Goal: Task Accomplishment & Management: Use online tool/utility

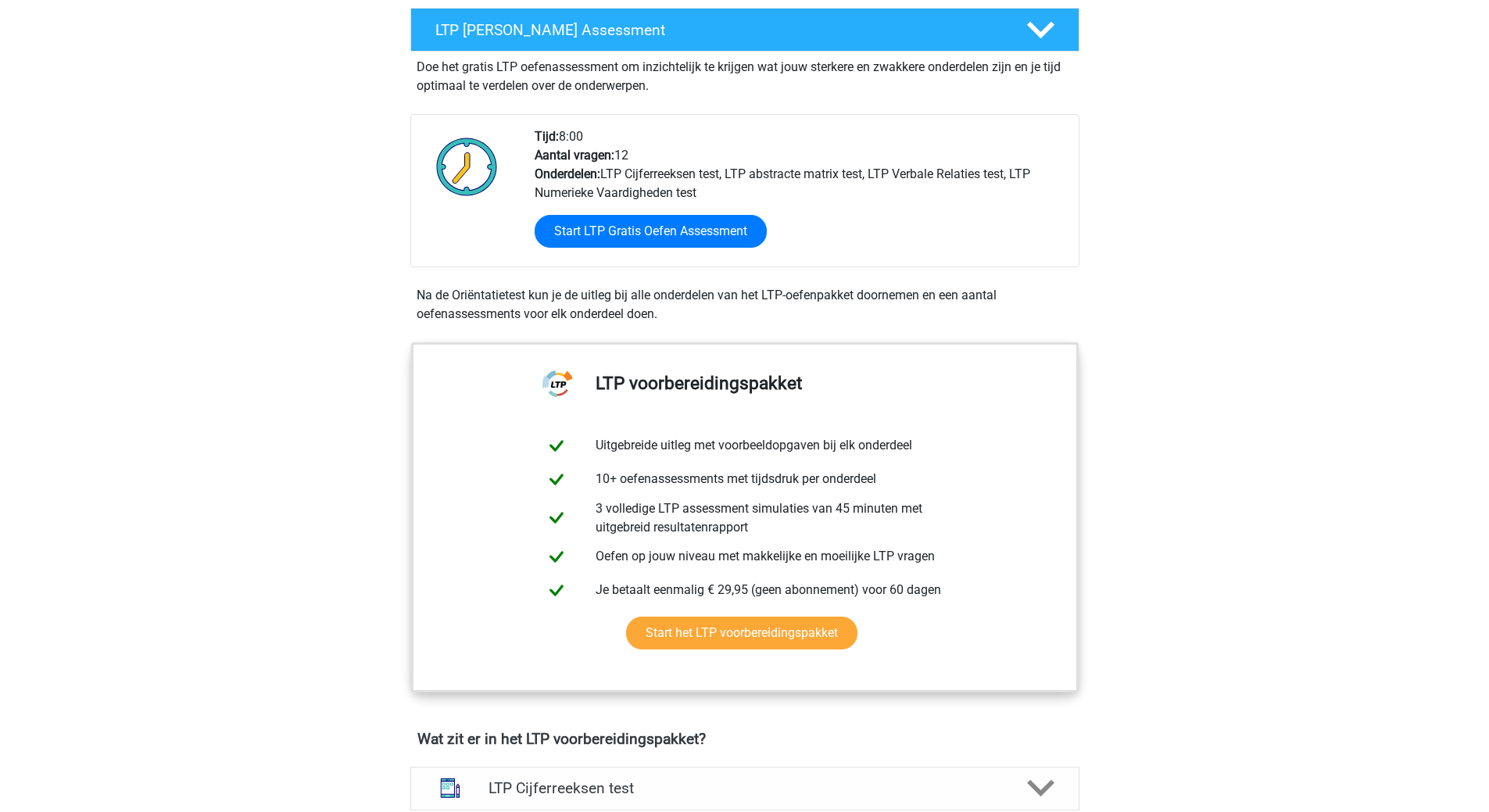
scroll to position [164, 0]
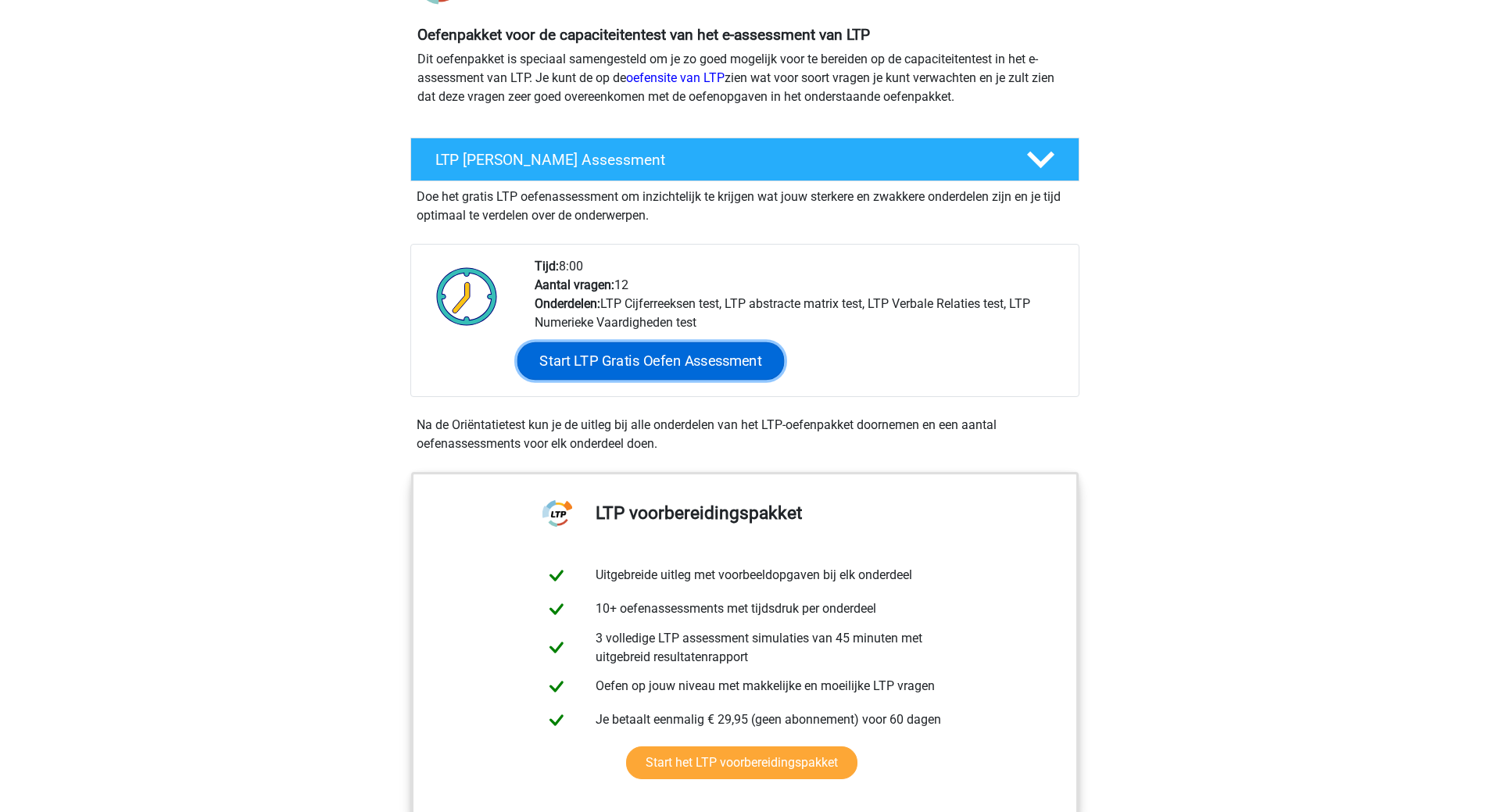
drag, startPoint x: 626, startPoint y: 352, endPoint x: 525, endPoint y: 364, distance: 101.7
click at [626, 351] on link "Start LTP Gratis Oefen Assessment" at bounding box center [650, 360] width 268 height 37
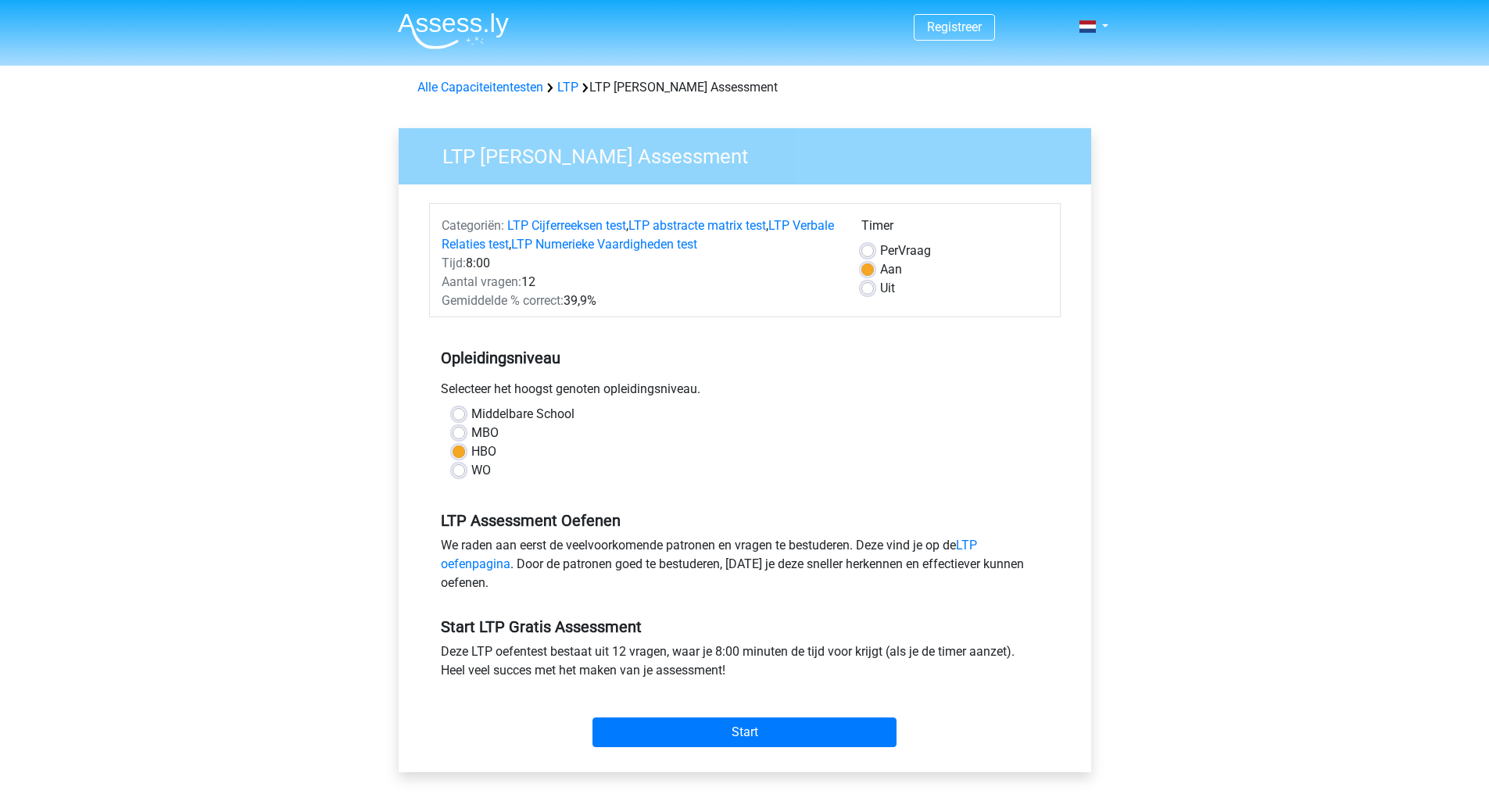
click at [484, 468] on label "WO" at bounding box center [481, 471] width 20 height 19
click at [465, 468] on input "WO" at bounding box center [459, 469] width 13 height 16
radio input "true"
click at [746, 730] on input "Start" at bounding box center [744, 732] width 304 height 29
